Goal: Task Accomplishment & Management: Manage account settings

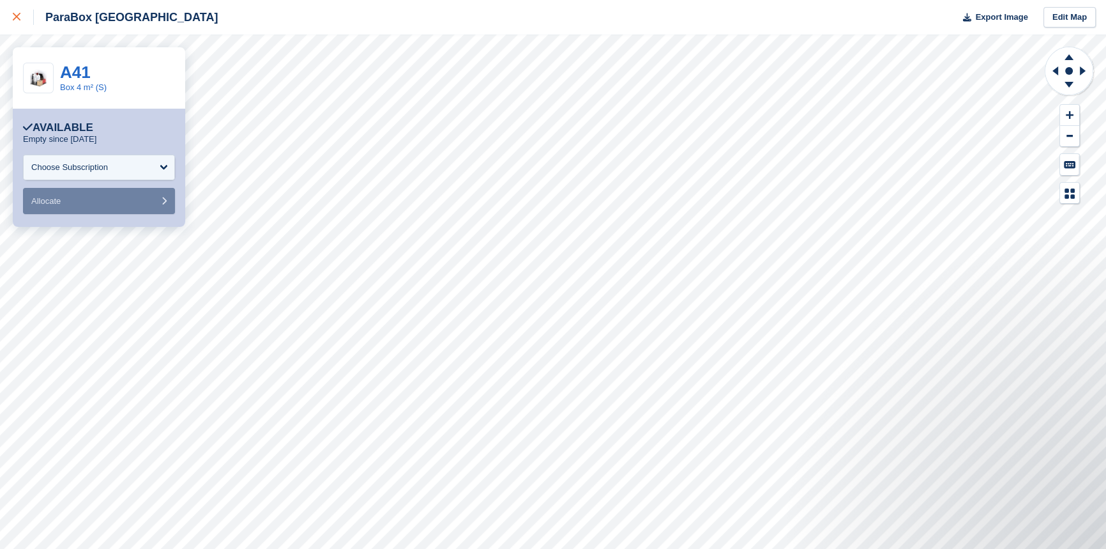
click at [21, 16] on div at bounding box center [23, 17] width 21 height 15
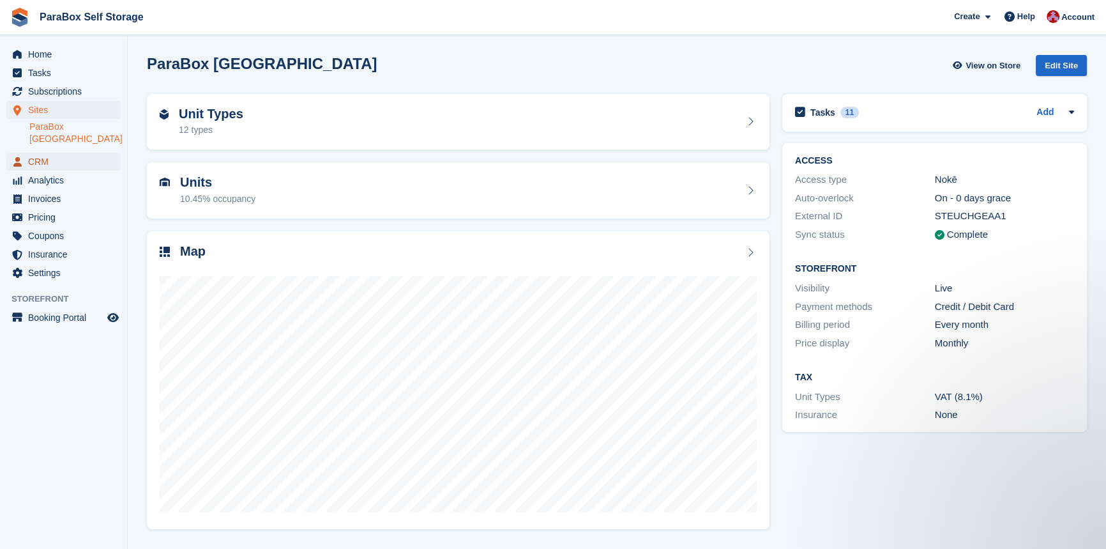
click at [42, 153] on span "CRM" at bounding box center [66, 162] width 77 height 18
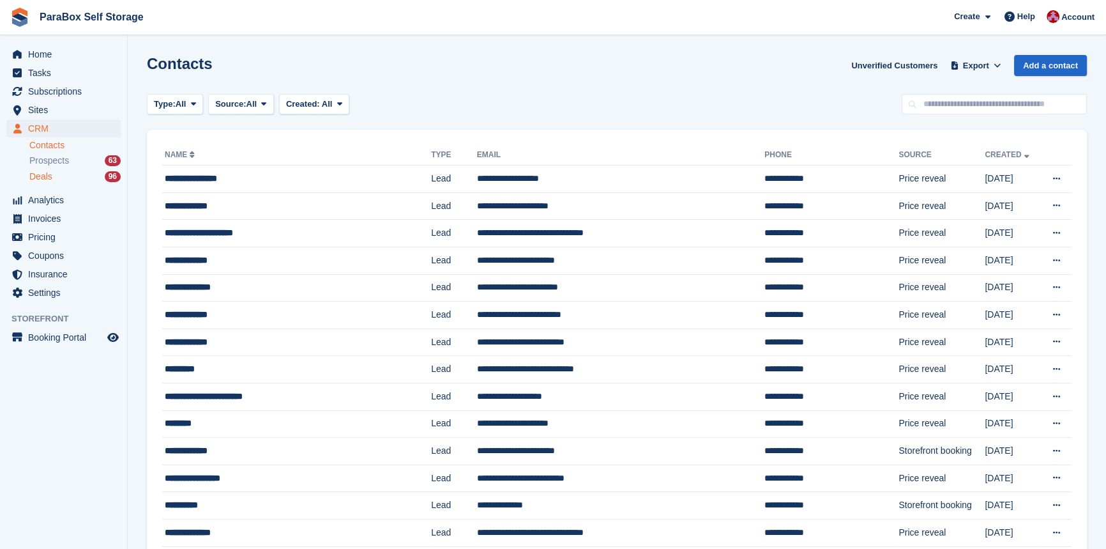
click at [46, 180] on span "Deals" at bounding box center [40, 176] width 23 height 12
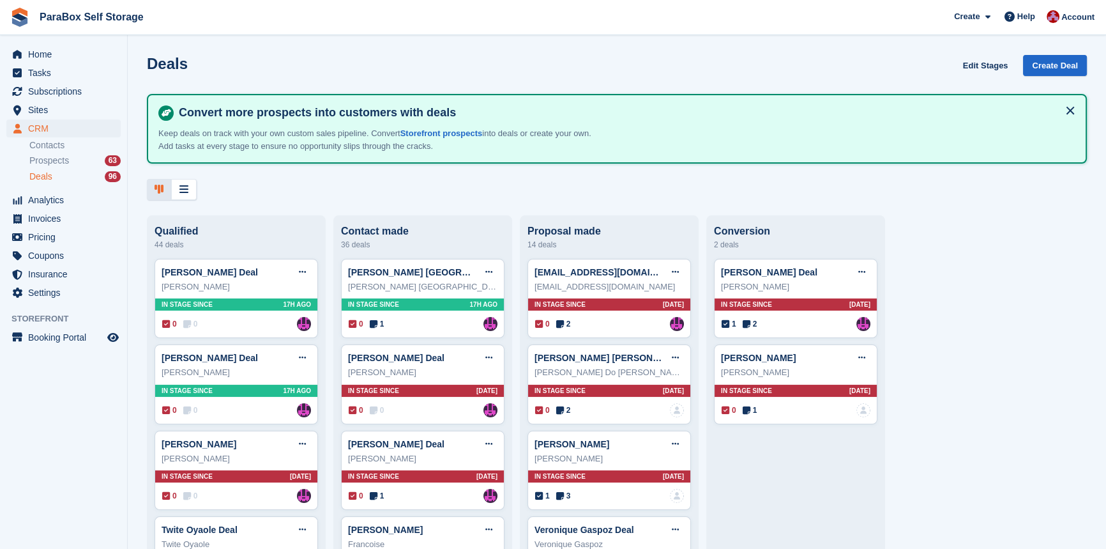
click at [43, 163] on span "Prospects" at bounding box center [49, 161] width 40 height 12
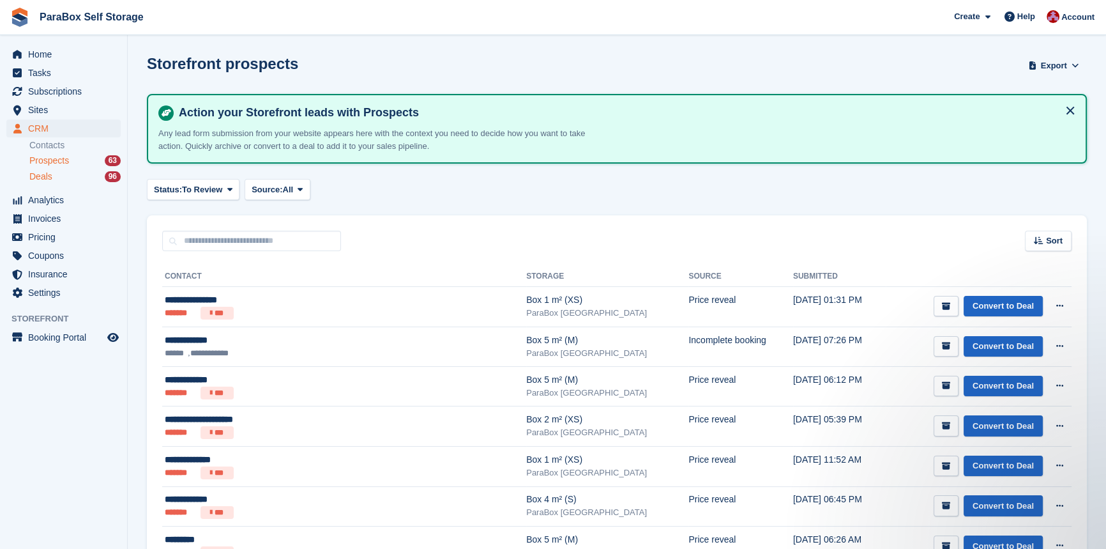
click at [42, 170] on link "Deals 96" at bounding box center [74, 176] width 91 height 13
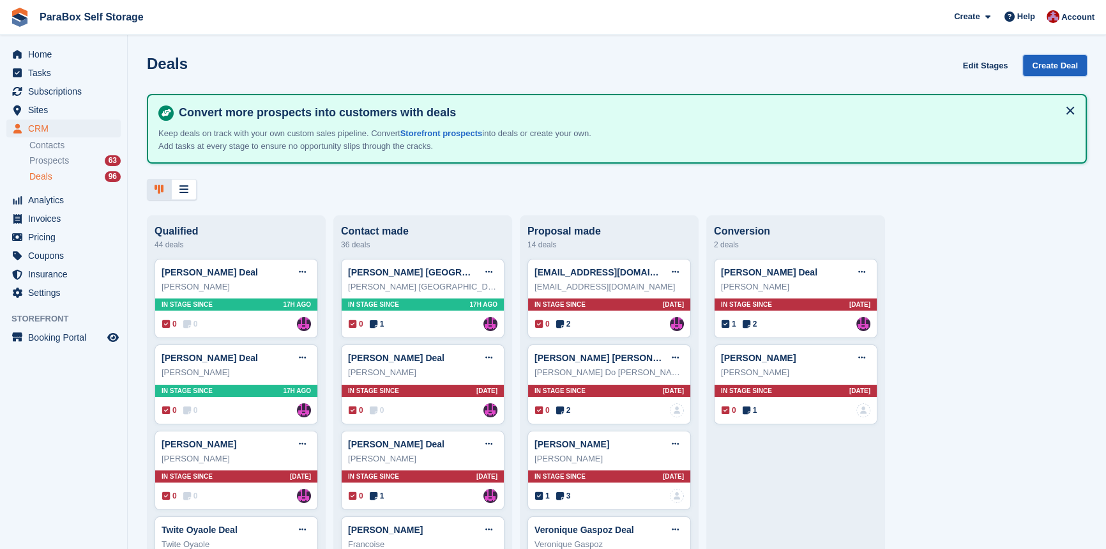
click at [1033, 68] on link "Create Deal" at bounding box center [1055, 65] width 64 height 21
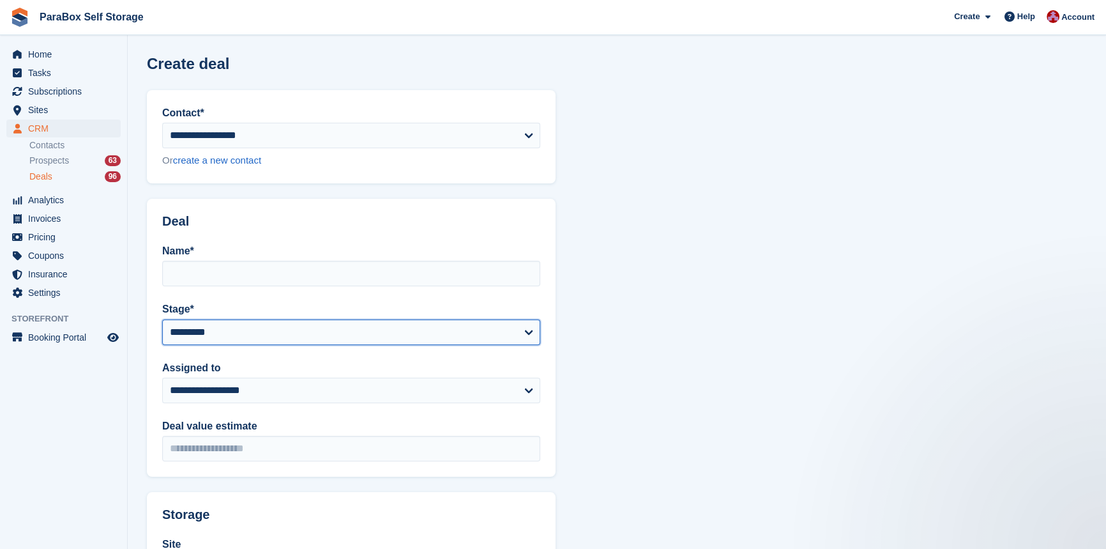
click at [394, 331] on select "**********" at bounding box center [351, 332] width 378 height 26
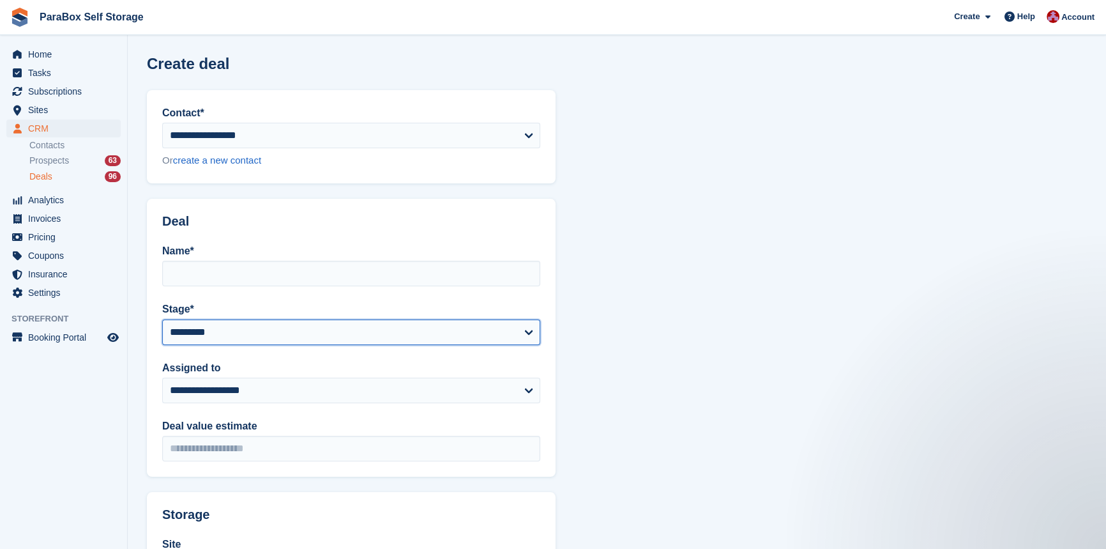
click at [394, 331] on select "**********" at bounding box center [351, 332] width 378 height 26
click at [47, 177] on span "Deals" at bounding box center [40, 176] width 23 height 12
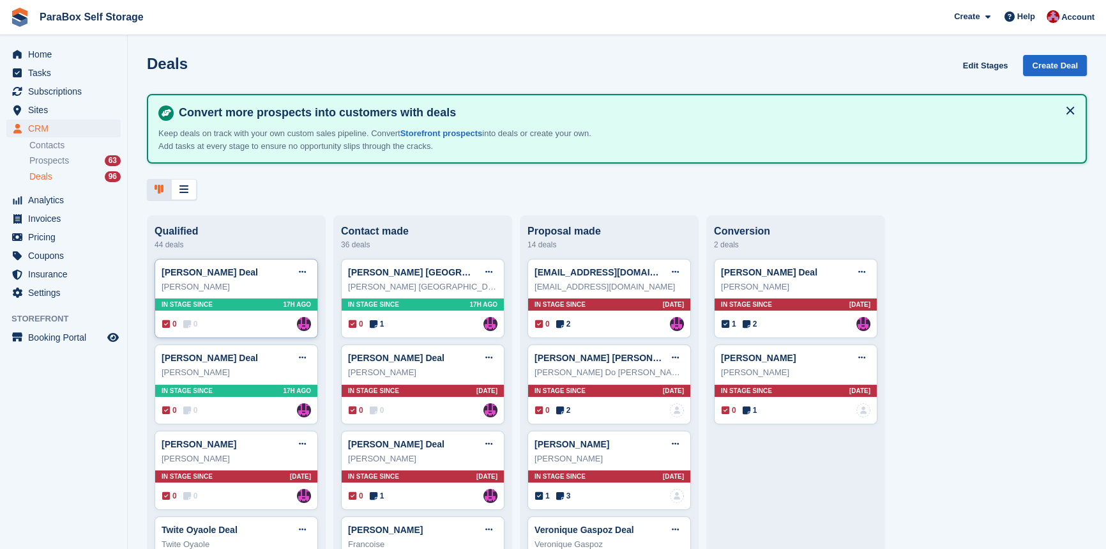
click at [248, 282] on div "Souparna Maji" at bounding box center [236, 286] width 149 height 13
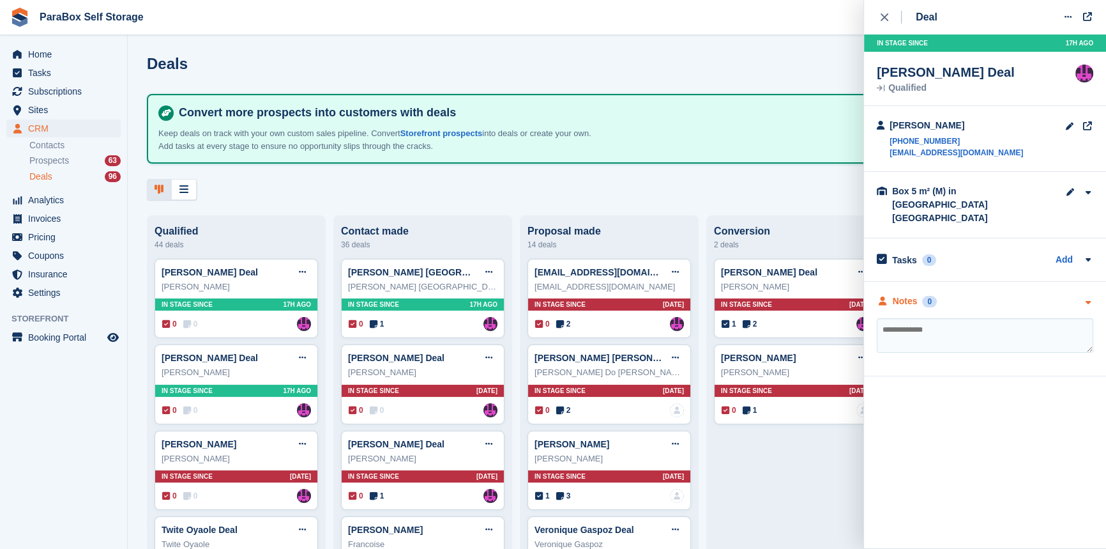
click at [1082, 294] on div at bounding box center [1087, 300] width 11 height 13
click at [1084, 298] on icon "button" at bounding box center [1087, 302] width 11 height 8
click at [1086, 254] on icon at bounding box center [1088, 259] width 10 height 10
click at [1075, 126] on div at bounding box center [1079, 139] width 29 height 40
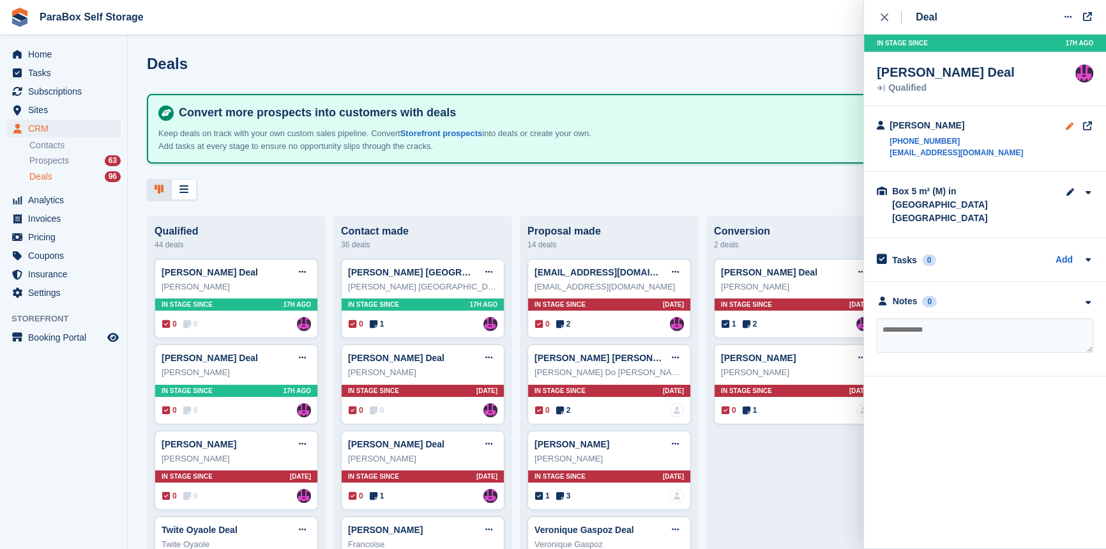
click at [1070, 126] on icon at bounding box center [1070, 126] width 10 height 1
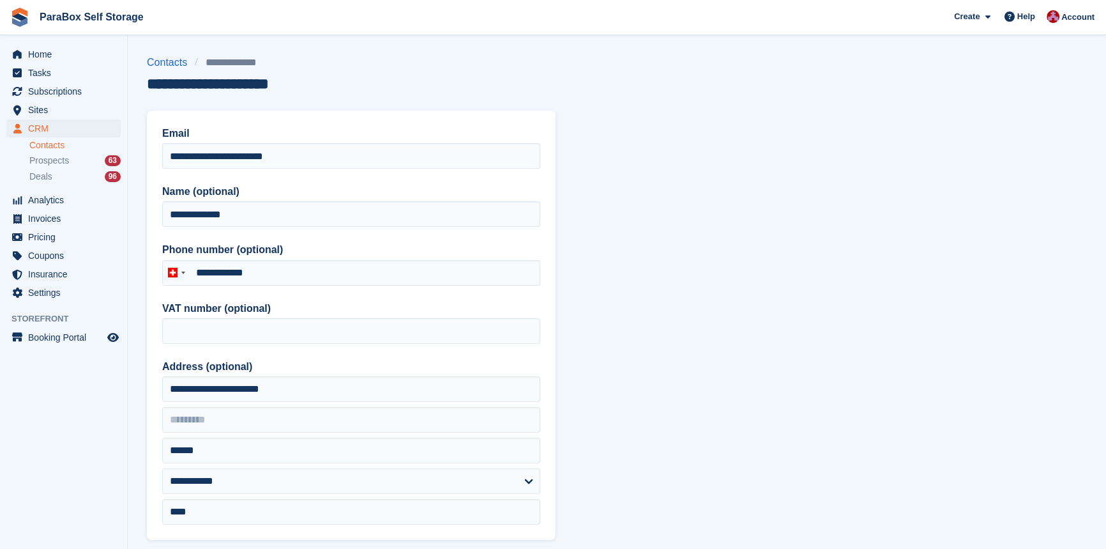
type input "**********"
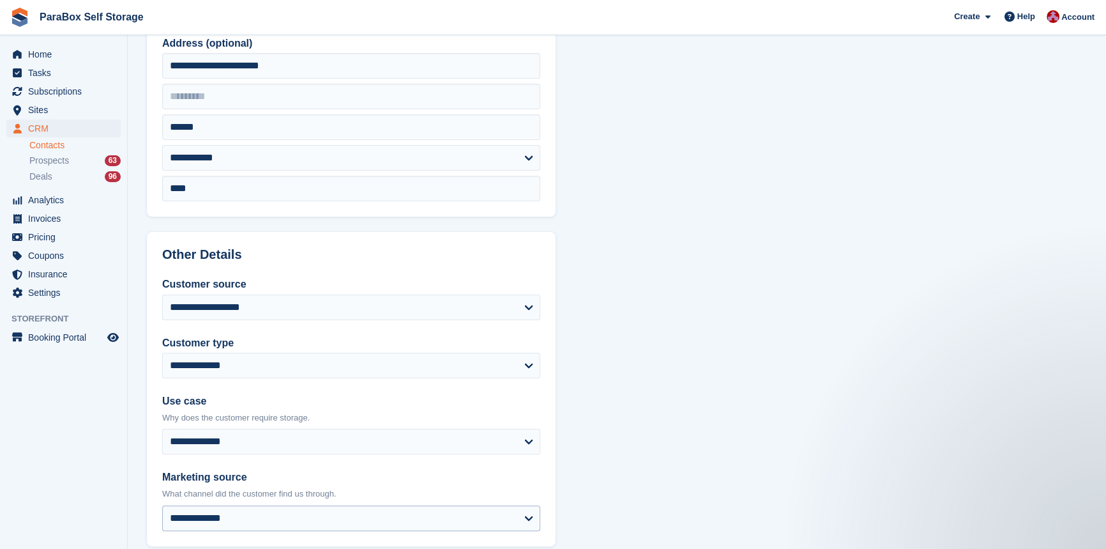
scroll to position [307, 0]
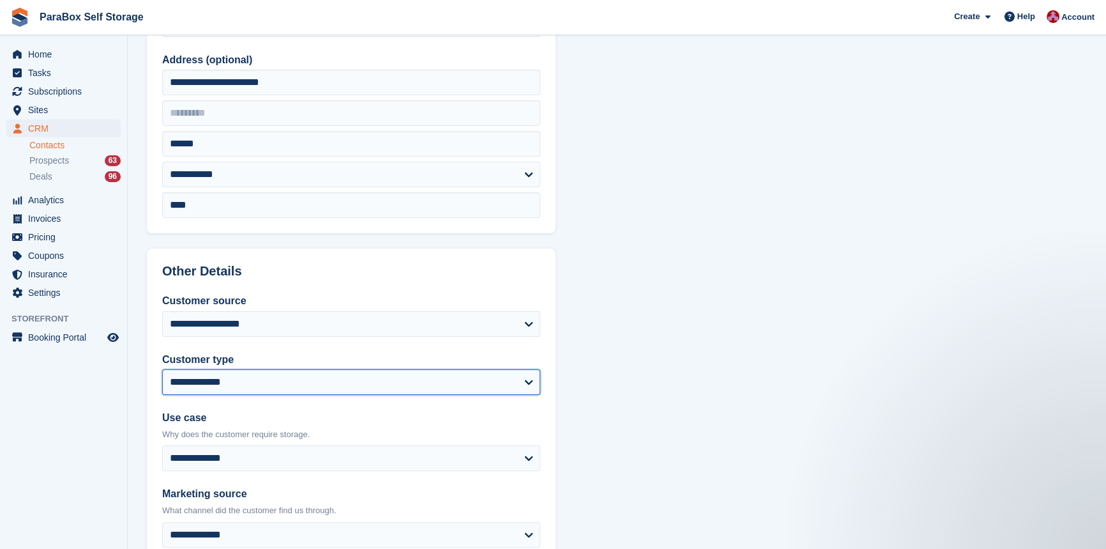
click at [262, 373] on select "**********" at bounding box center [351, 382] width 378 height 26
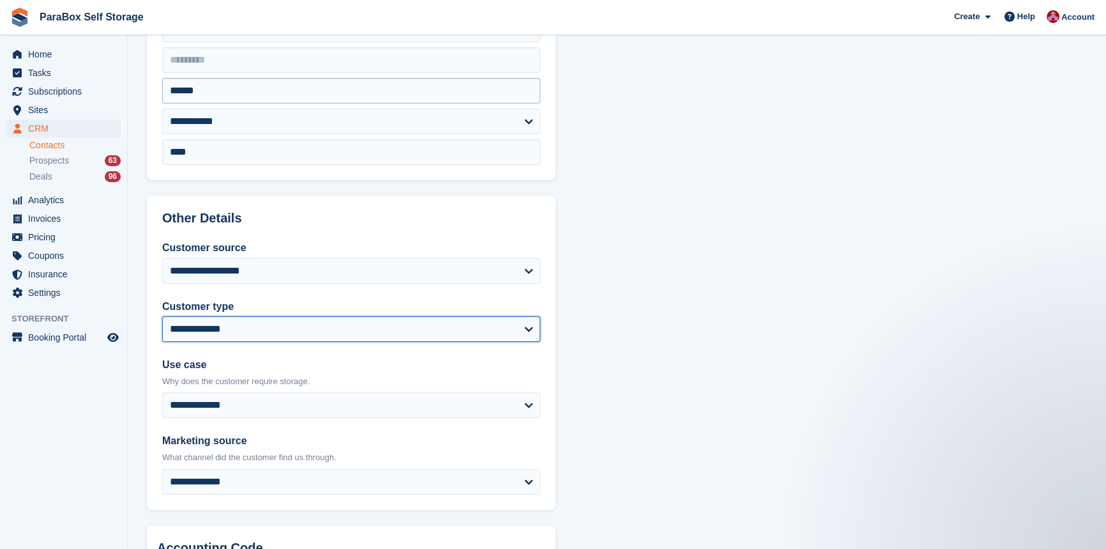
scroll to position [539, 0]
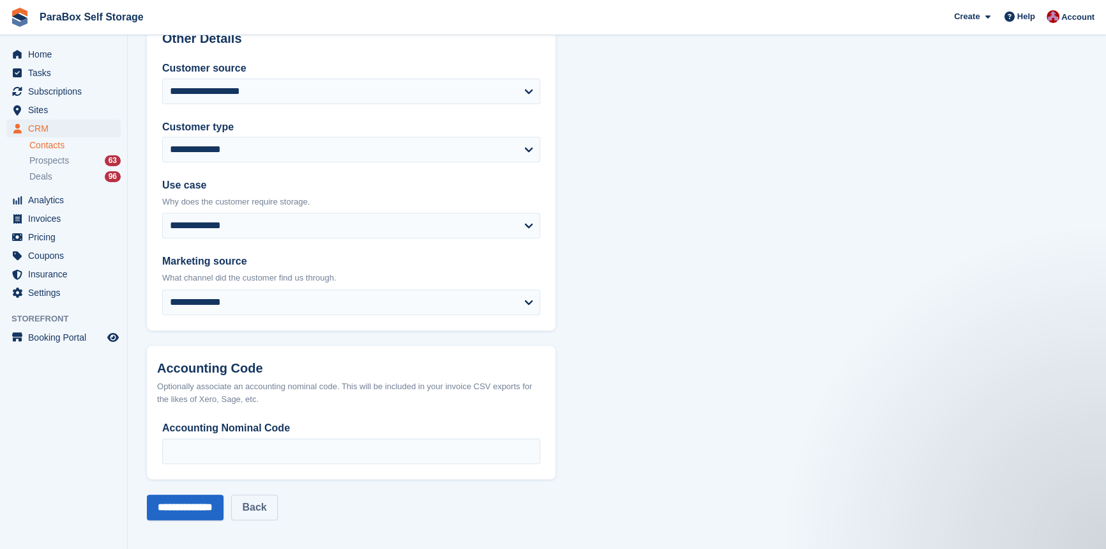
click at [277, 500] on link "Back" at bounding box center [254, 507] width 46 height 26
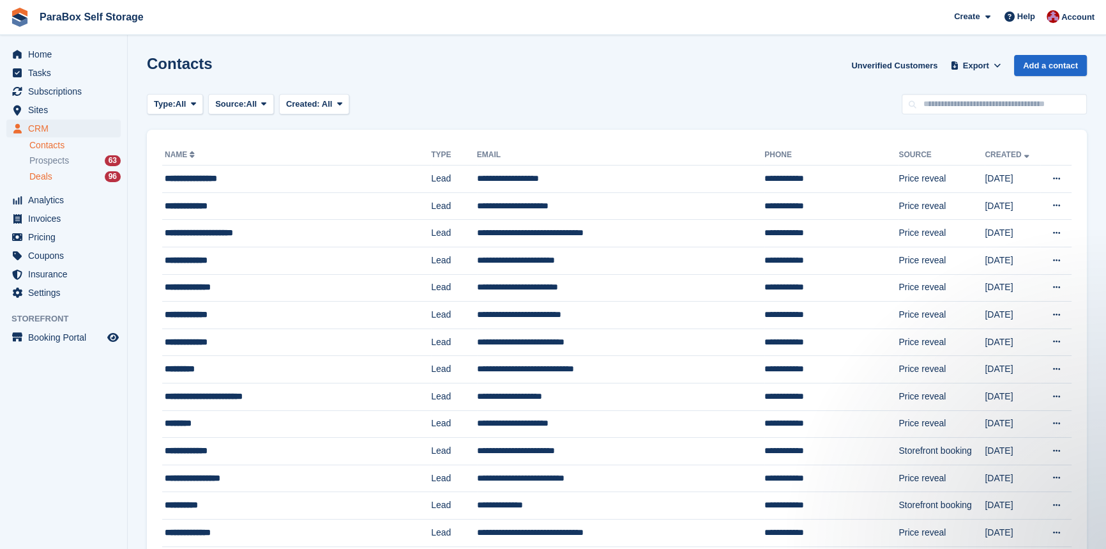
click at [52, 178] on div "Deals 96" at bounding box center [74, 176] width 91 height 12
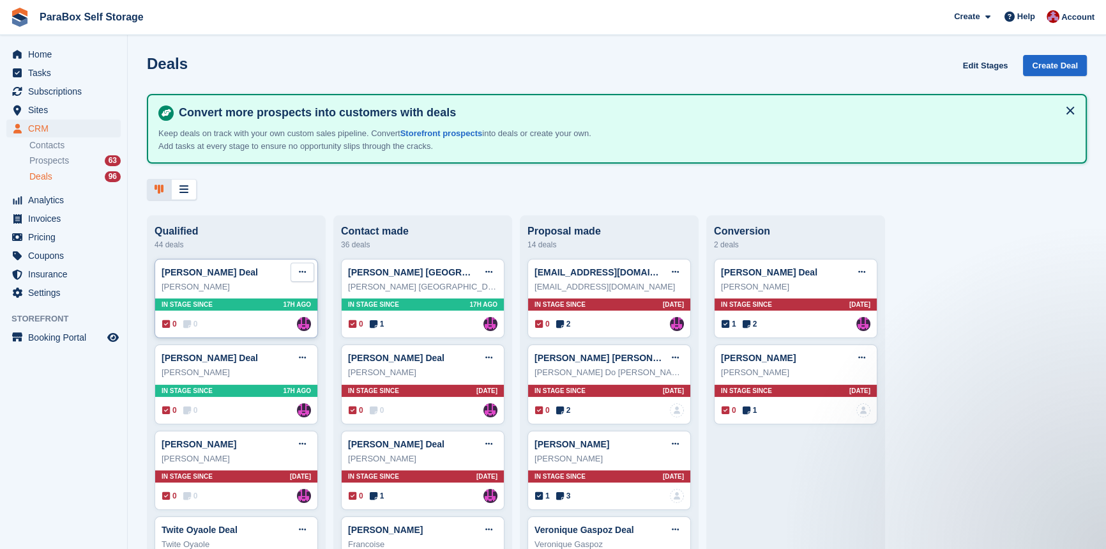
click at [305, 273] on icon at bounding box center [302, 272] width 7 height 8
click at [283, 292] on p "Edit deal" at bounding box center [252, 297] width 111 height 17
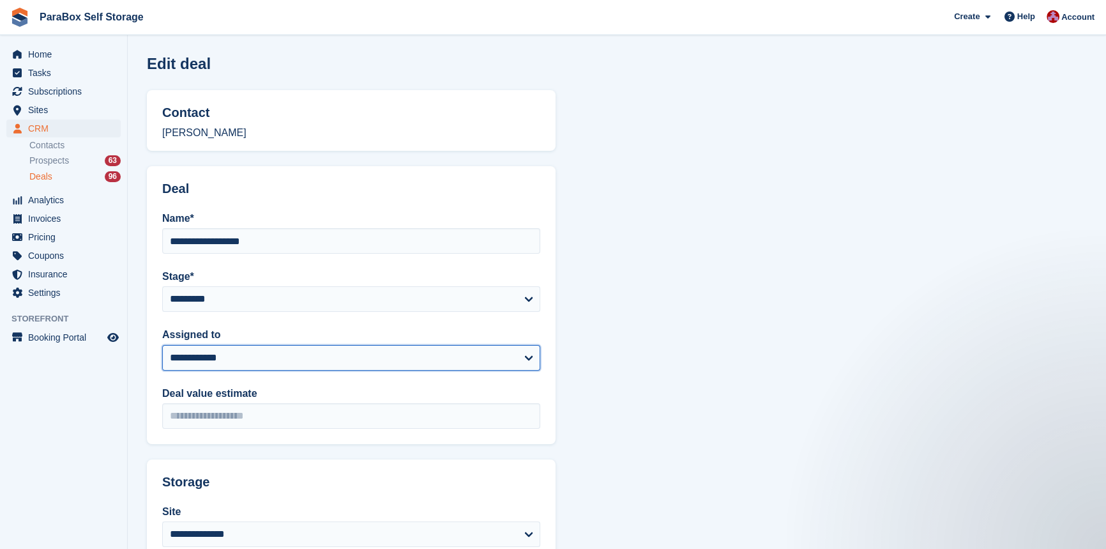
click at [271, 361] on select "**********" at bounding box center [351, 358] width 378 height 26
select select "****"
click at [162, 345] on select "**********" at bounding box center [351, 358] width 378 height 26
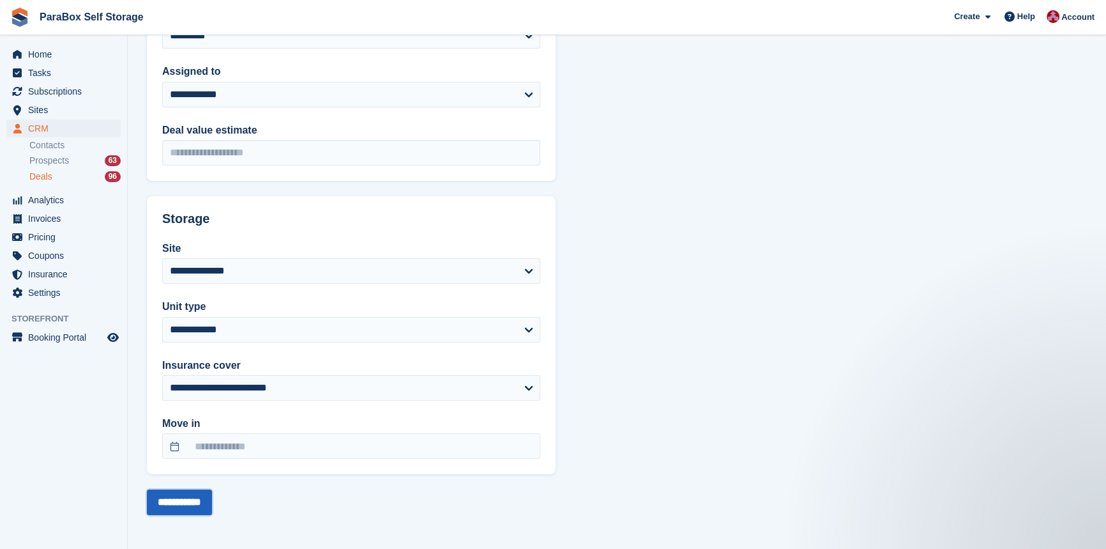
click at [196, 496] on input "**********" at bounding box center [179, 502] width 65 height 26
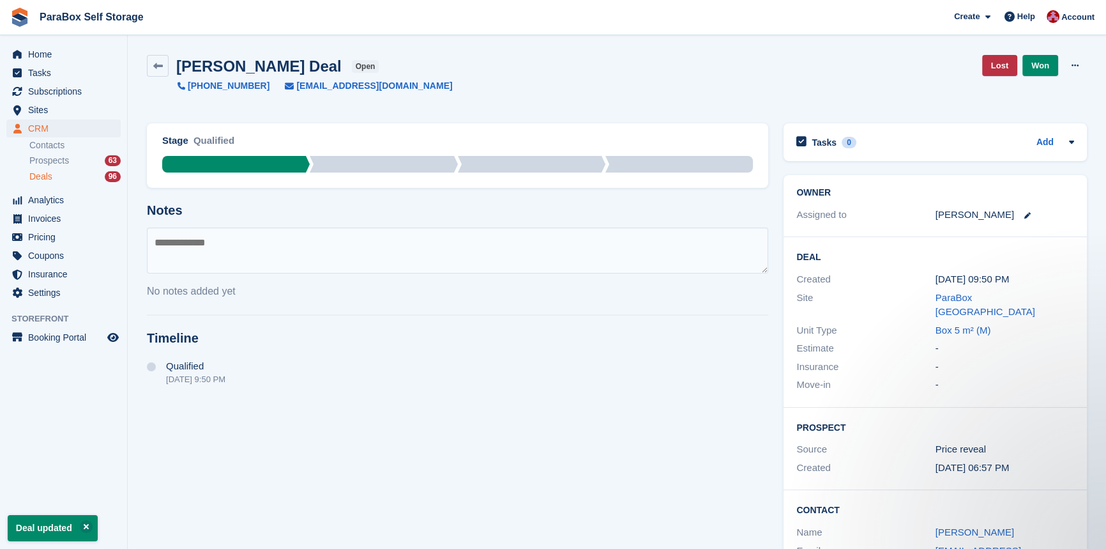
click at [47, 179] on span "Deals" at bounding box center [40, 176] width 23 height 12
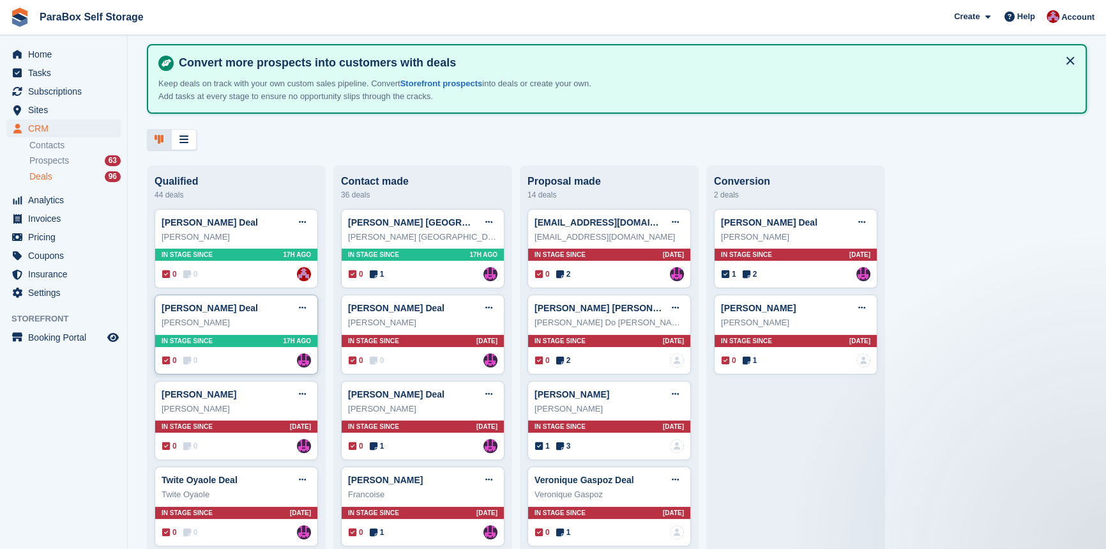
scroll to position [116, 0]
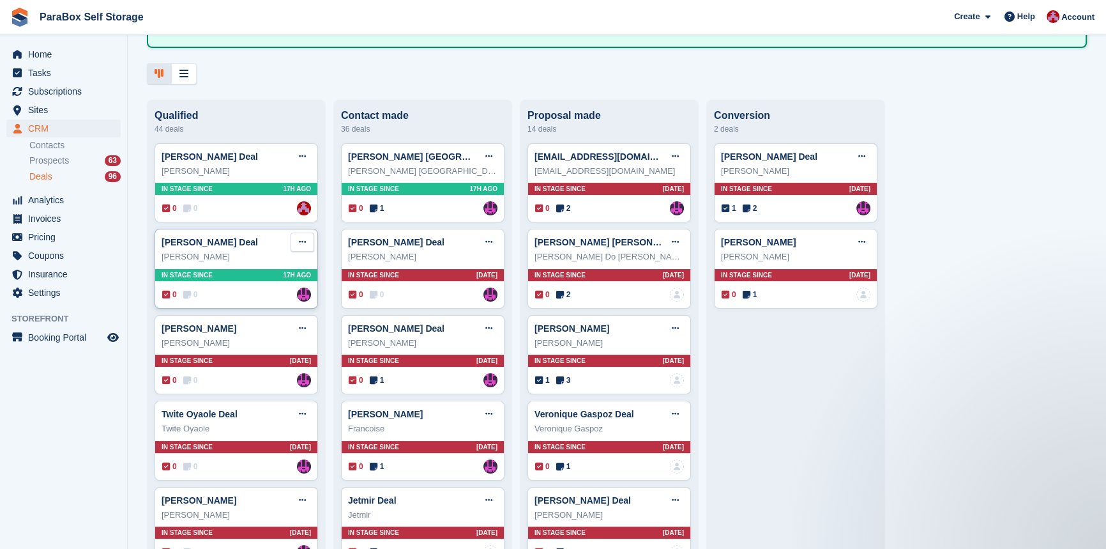
click at [304, 243] on icon at bounding box center [302, 242] width 7 height 8
click at [262, 267] on p "Edit deal" at bounding box center [252, 267] width 111 height 17
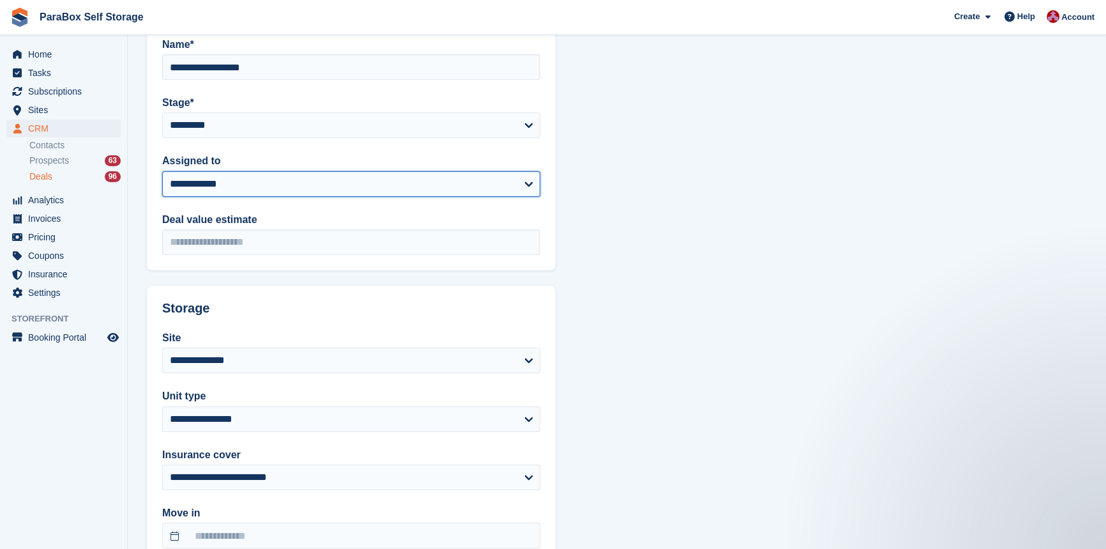
click at [227, 181] on select "**********" at bounding box center [351, 184] width 378 height 26
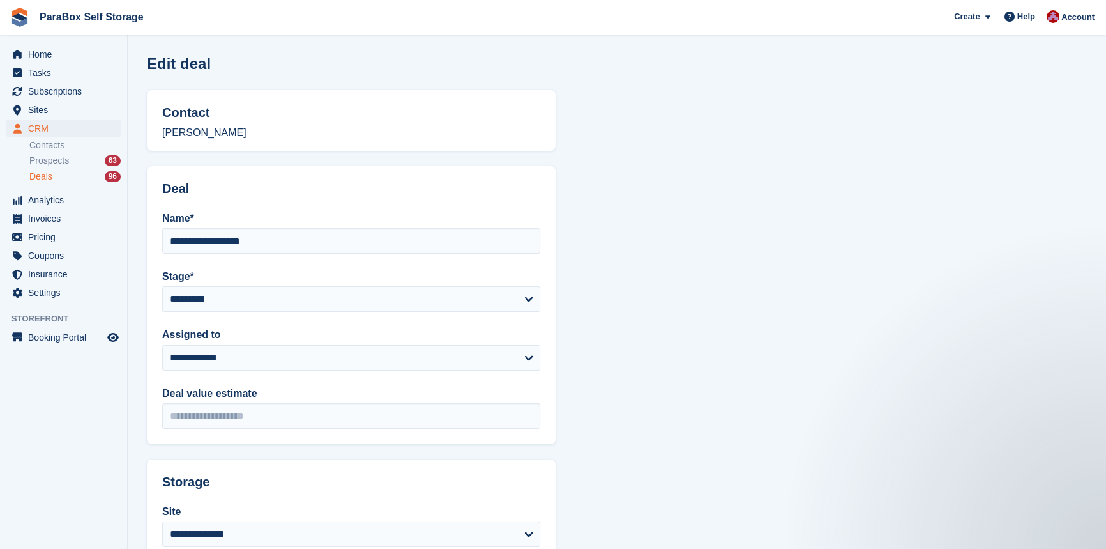
click at [47, 175] on span "Deals" at bounding box center [40, 176] width 23 height 12
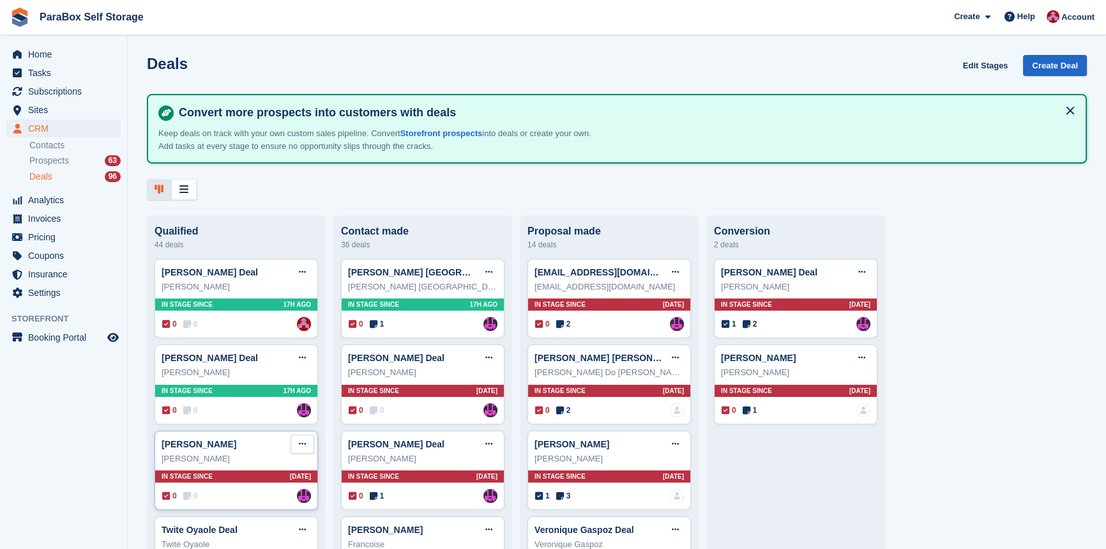
click at [303, 443] on icon at bounding box center [302, 443] width 7 height 8
click at [194, 193] on div at bounding box center [184, 189] width 26 height 21
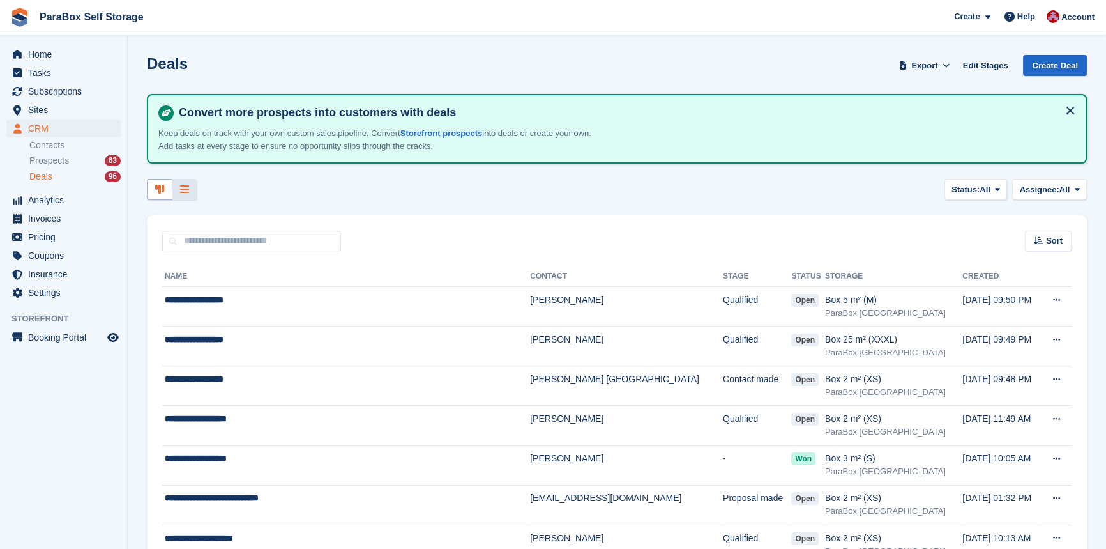
click at [162, 189] on icon at bounding box center [159, 189] width 9 height 10
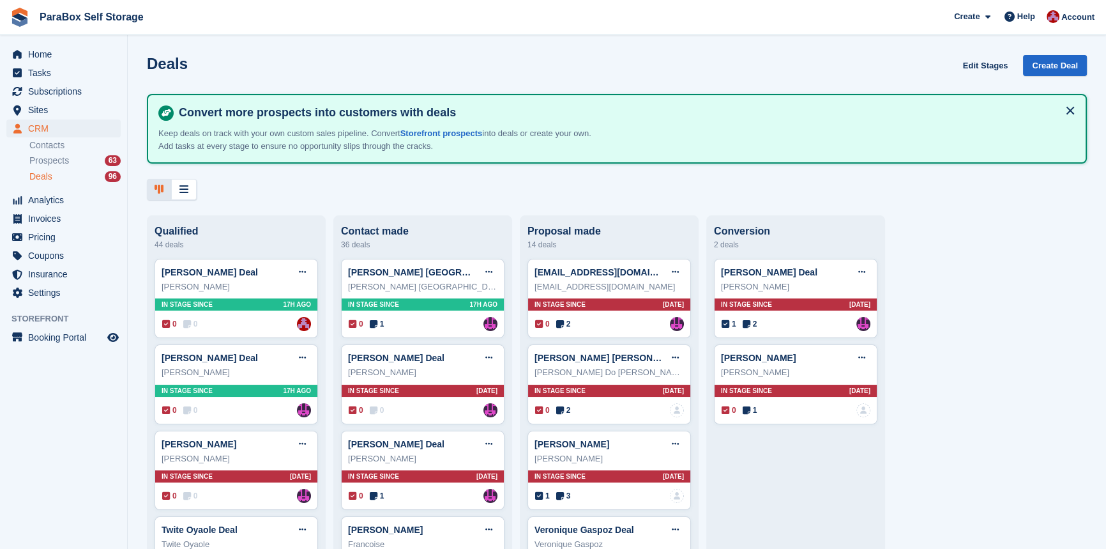
click at [1065, 109] on button at bounding box center [1070, 110] width 20 height 20
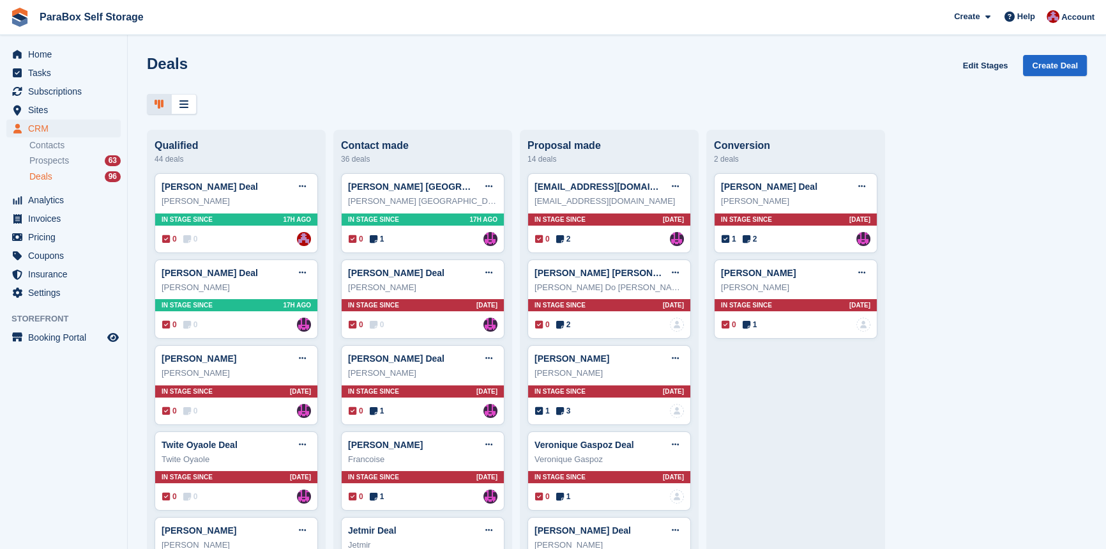
click at [229, 150] on div "Qualified" at bounding box center [236, 145] width 163 height 11
click at [306, 356] on icon at bounding box center [302, 358] width 7 height 8
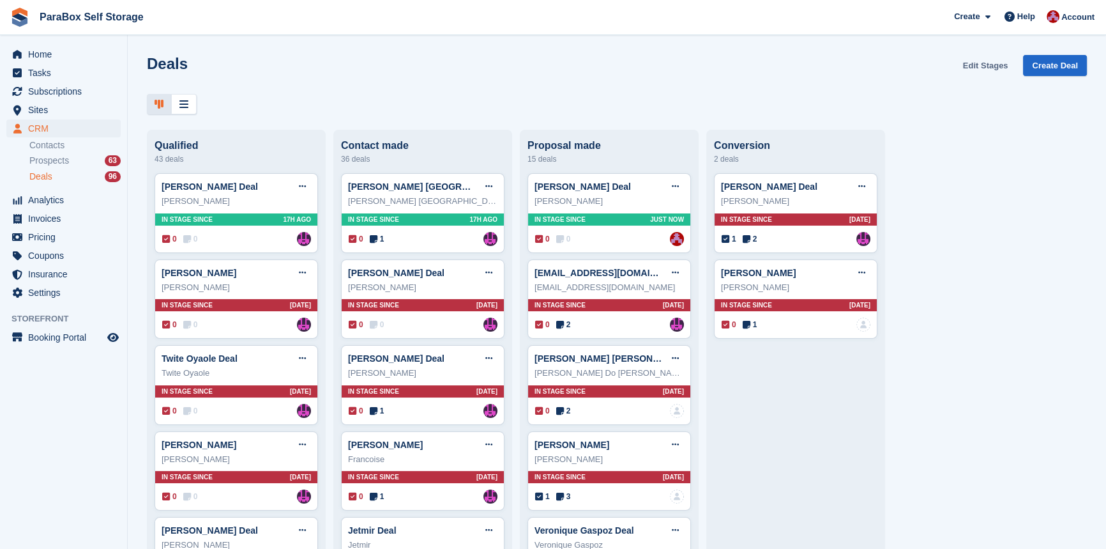
click at [972, 66] on link "Edit Stages" at bounding box center [986, 65] width 56 height 21
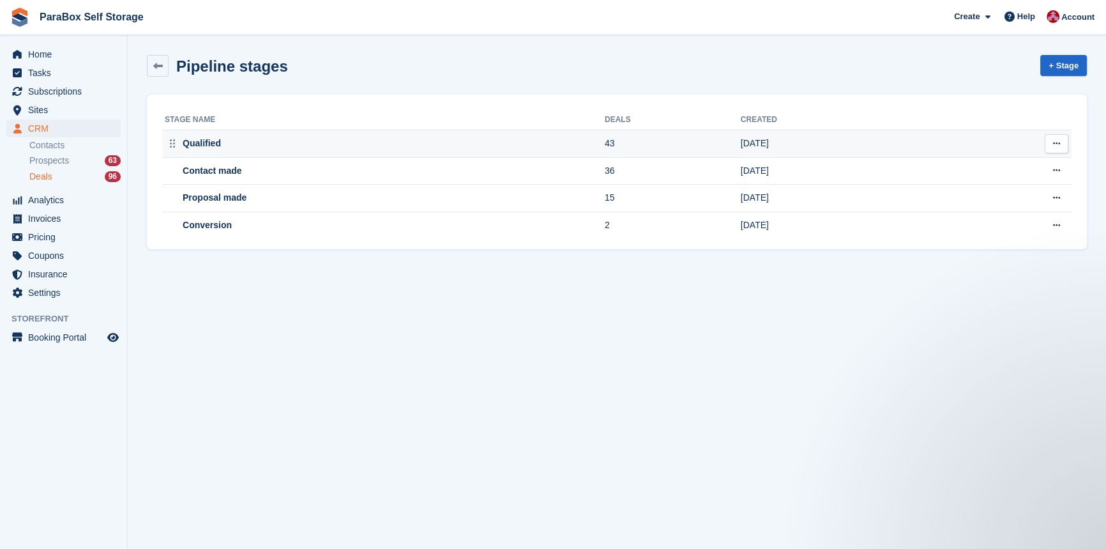
click at [1052, 145] on button at bounding box center [1057, 143] width 24 height 19
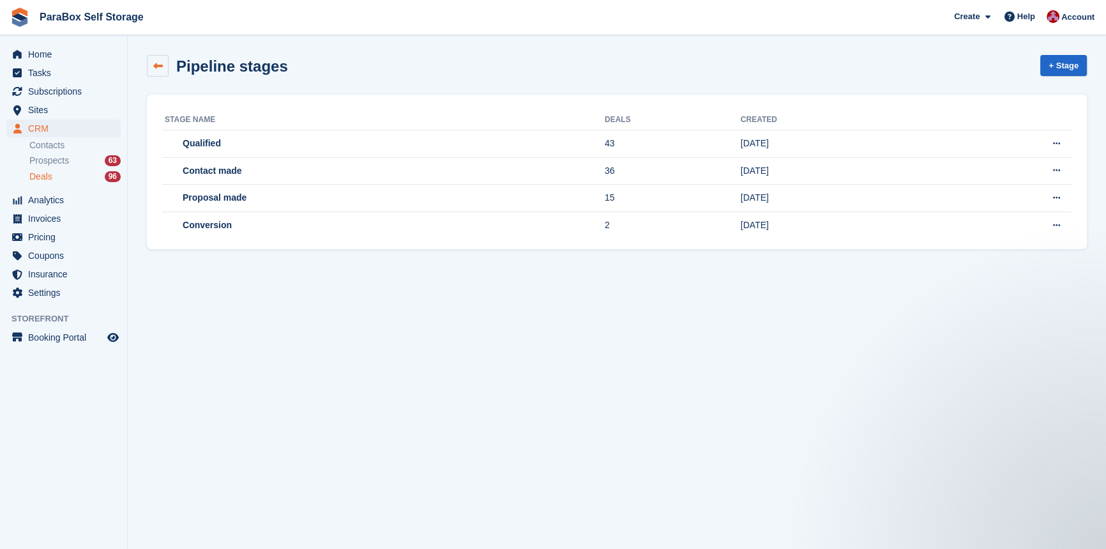
click at [154, 65] on icon at bounding box center [158, 66] width 10 height 10
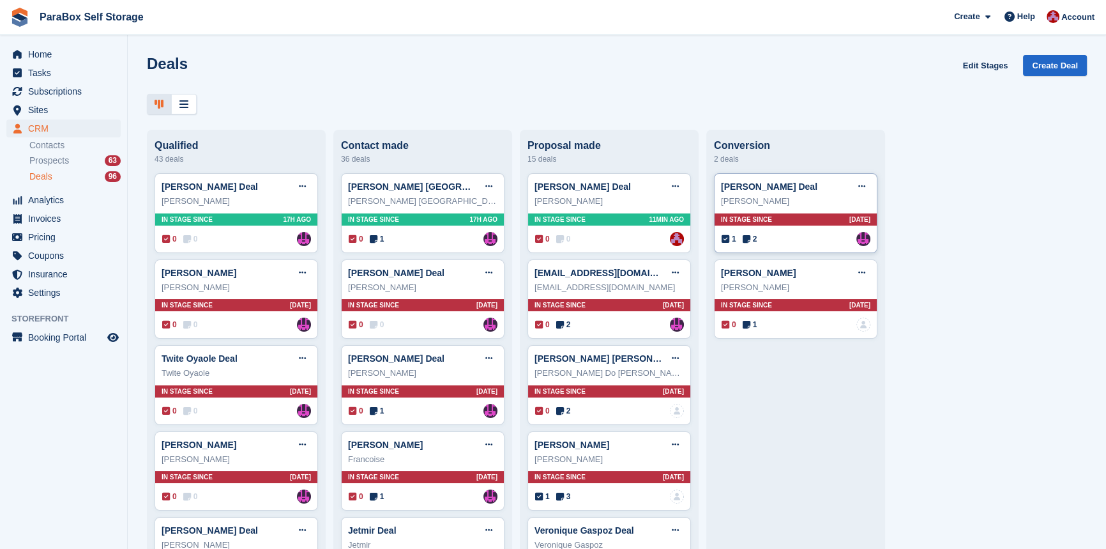
click at [771, 198] on div "Shireen Lindsey-Hirst" at bounding box center [795, 201] width 149 height 13
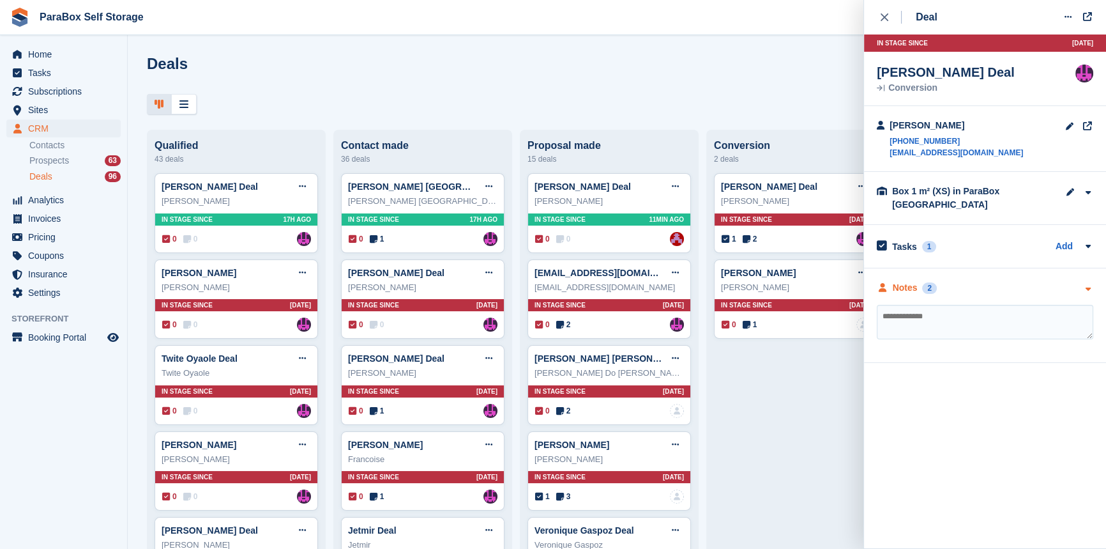
click at [1091, 289] on icon "button" at bounding box center [1087, 289] width 11 height 8
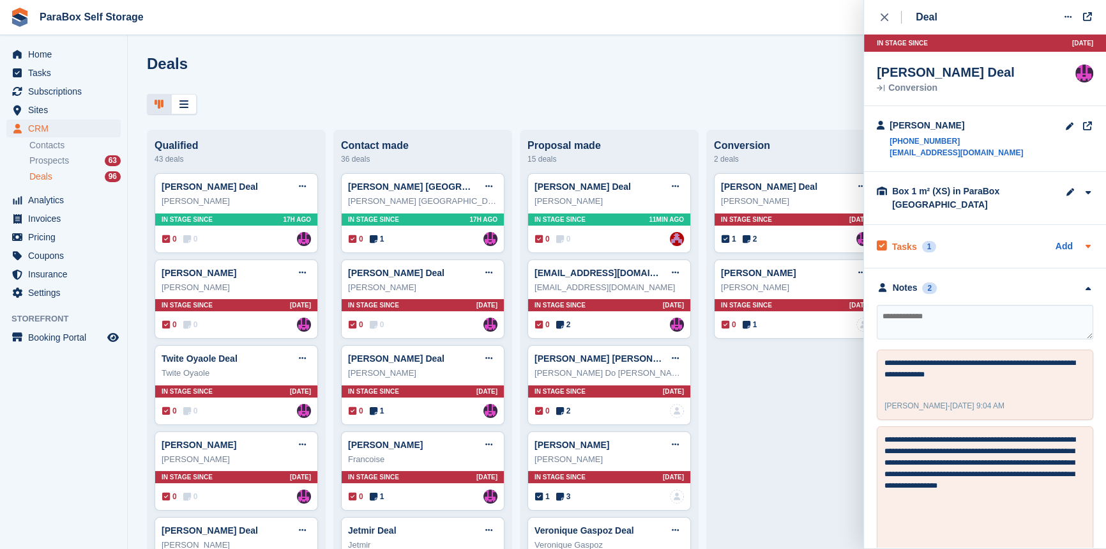
click at [1083, 252] on div at bounding box center [1088, 246] width 10 height 15
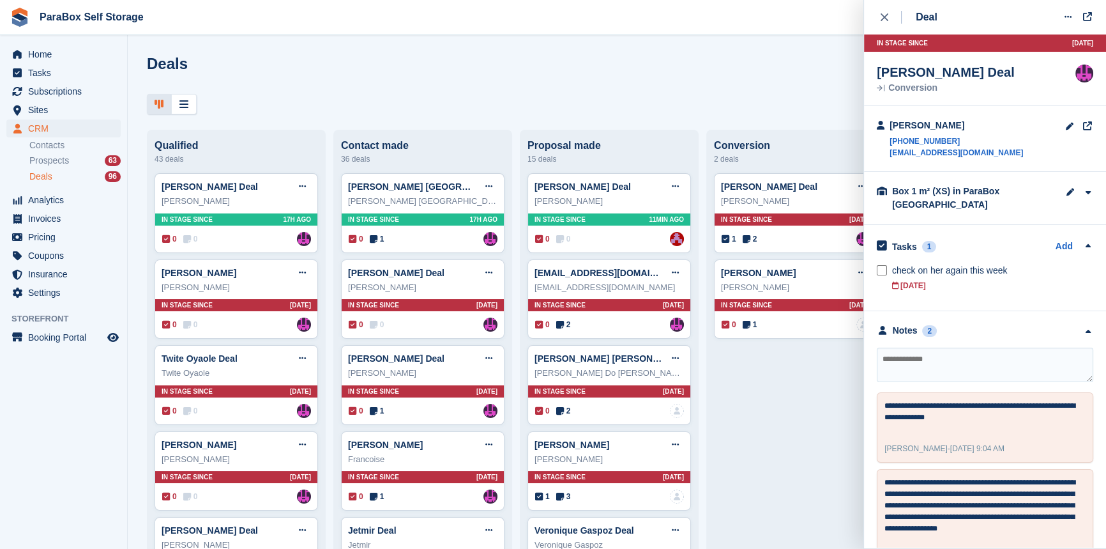
click at [1083, 252] on div at bounding box center [1088, 246] width 10 height 15
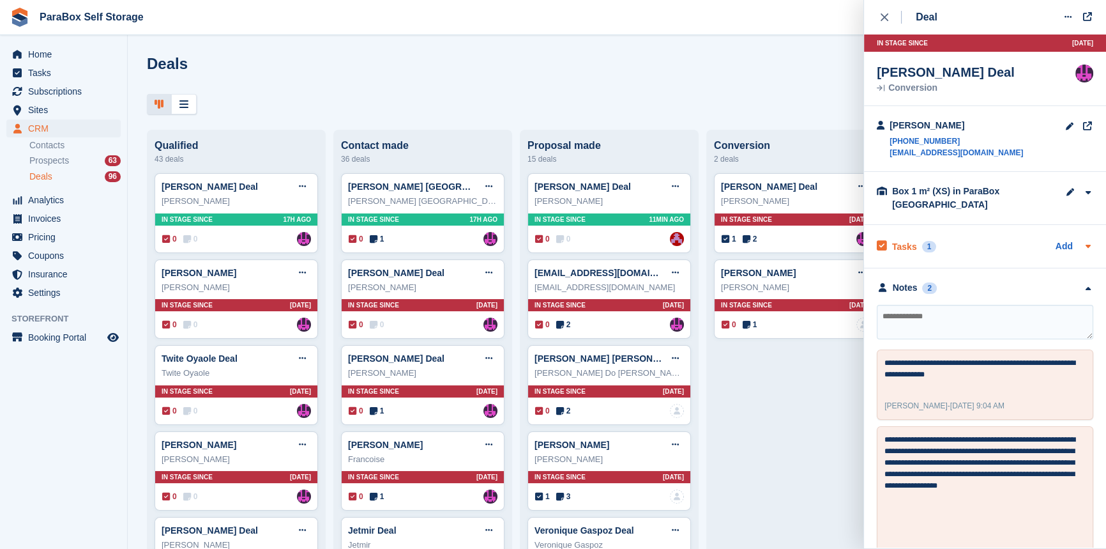
click at [1073, 250] on div "Add" at bounding box center [1075, 246] width 38 height 15
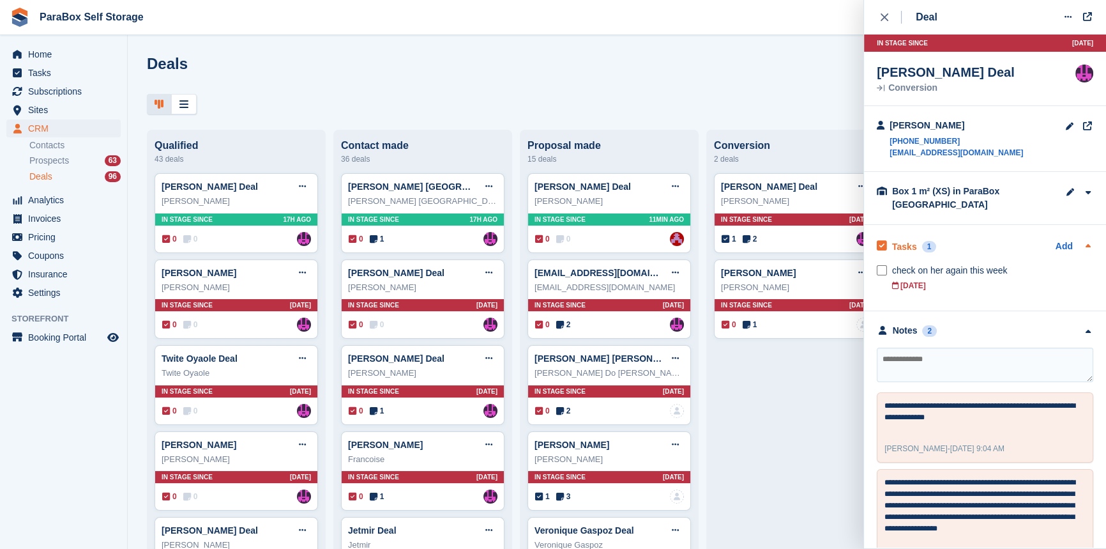
click at [1073, 249] on div "Add" at bounding box center [1075, 246] width 38 height 15
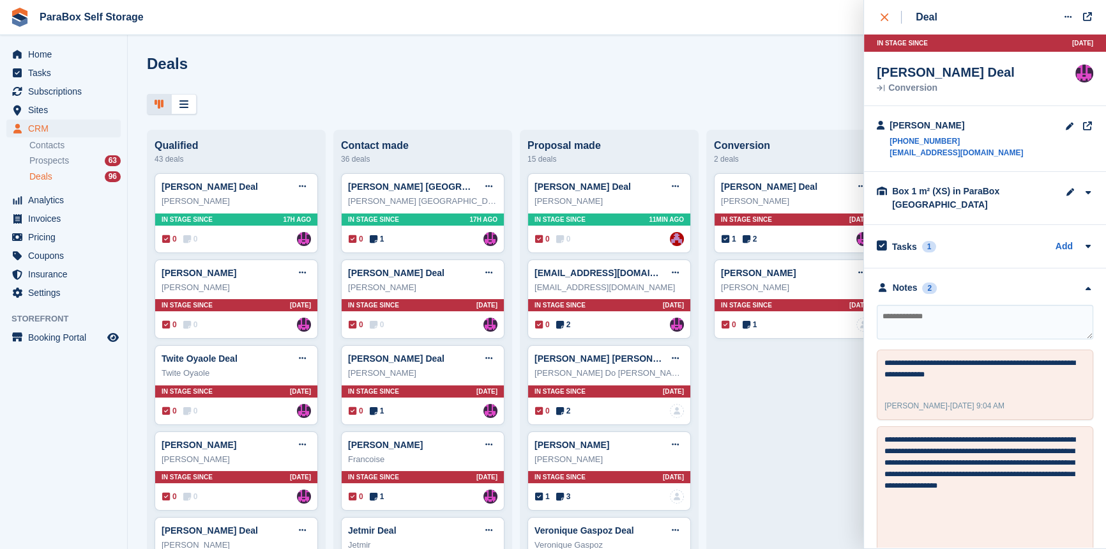
click at [884, 14] on icon "close" at bounding box center [885, 17] width 8 height 8
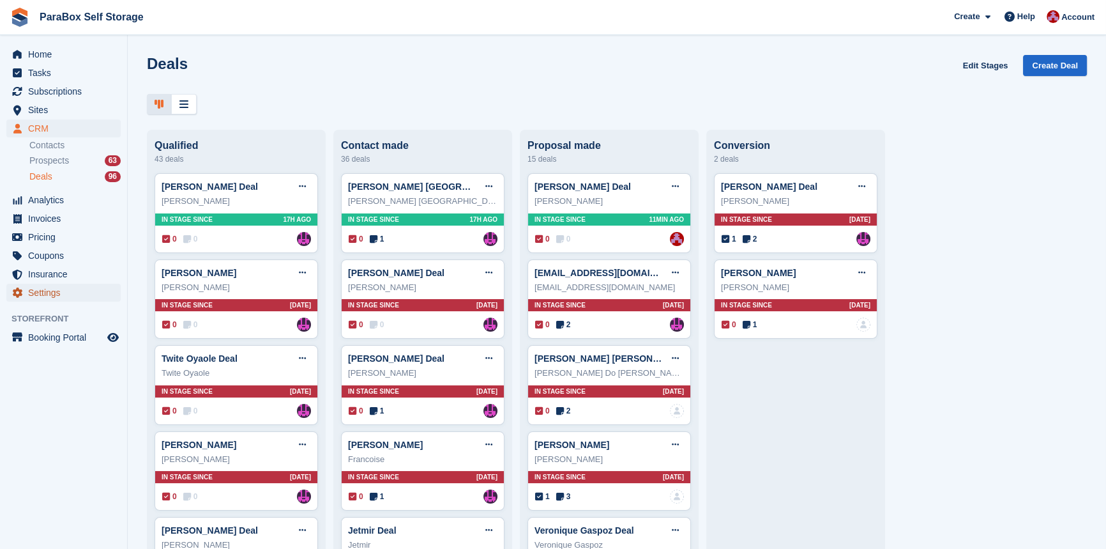
click at [42, 289] on span "Settings" at bounding box center [66, 293] width 77 height 18
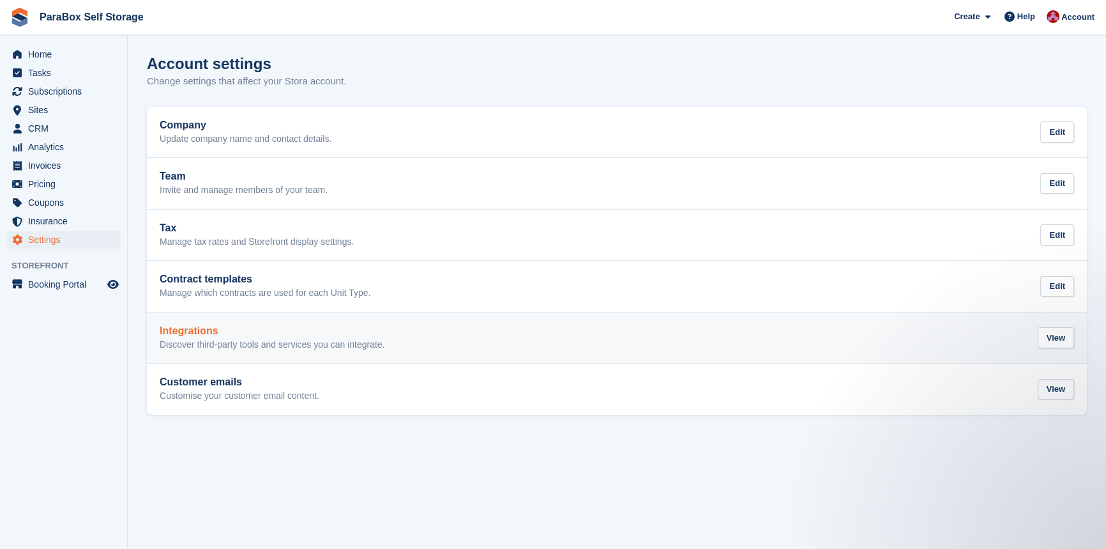
click at [372, 342] on p "Discover third-party tools and services you can integrate." at bounding box center [272, 344] width 225 height 11
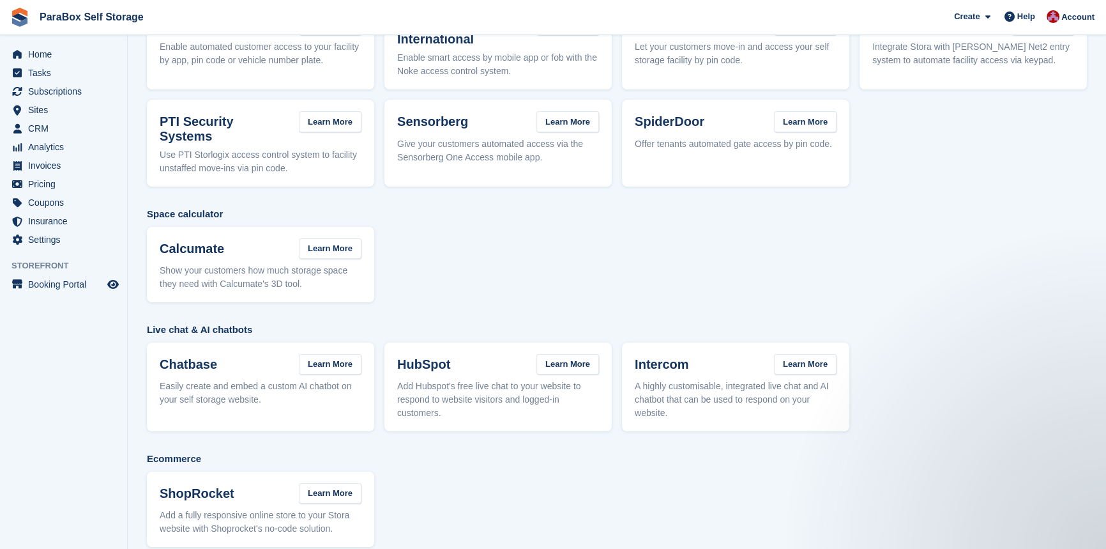
scroll to position [126, 0]
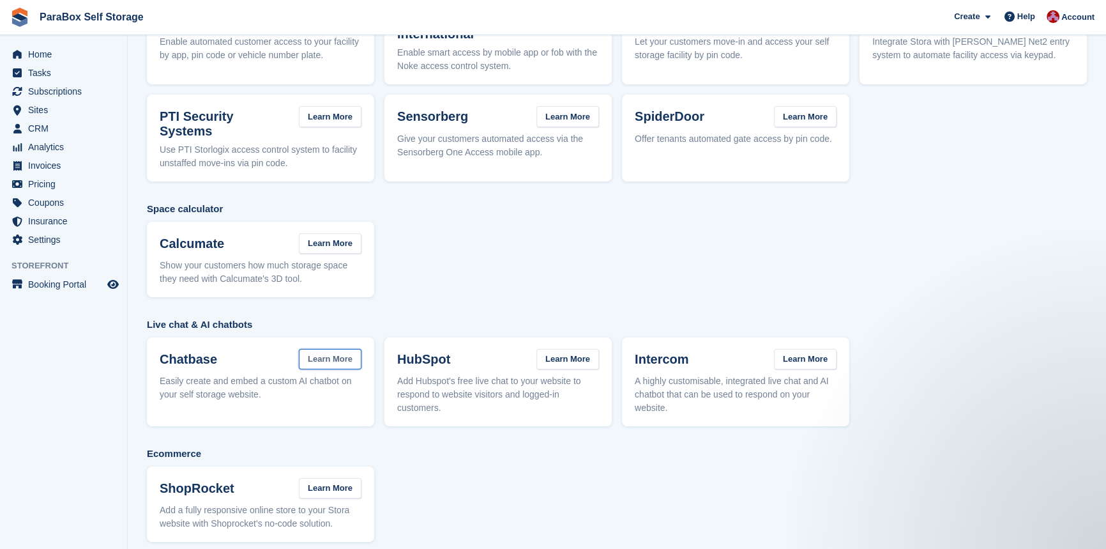
click at [333, 349] on link "Learn More" at bounding box center [330, 359] width 63 height 21
